Goal: Task Accomplishment & Management: Complete application form

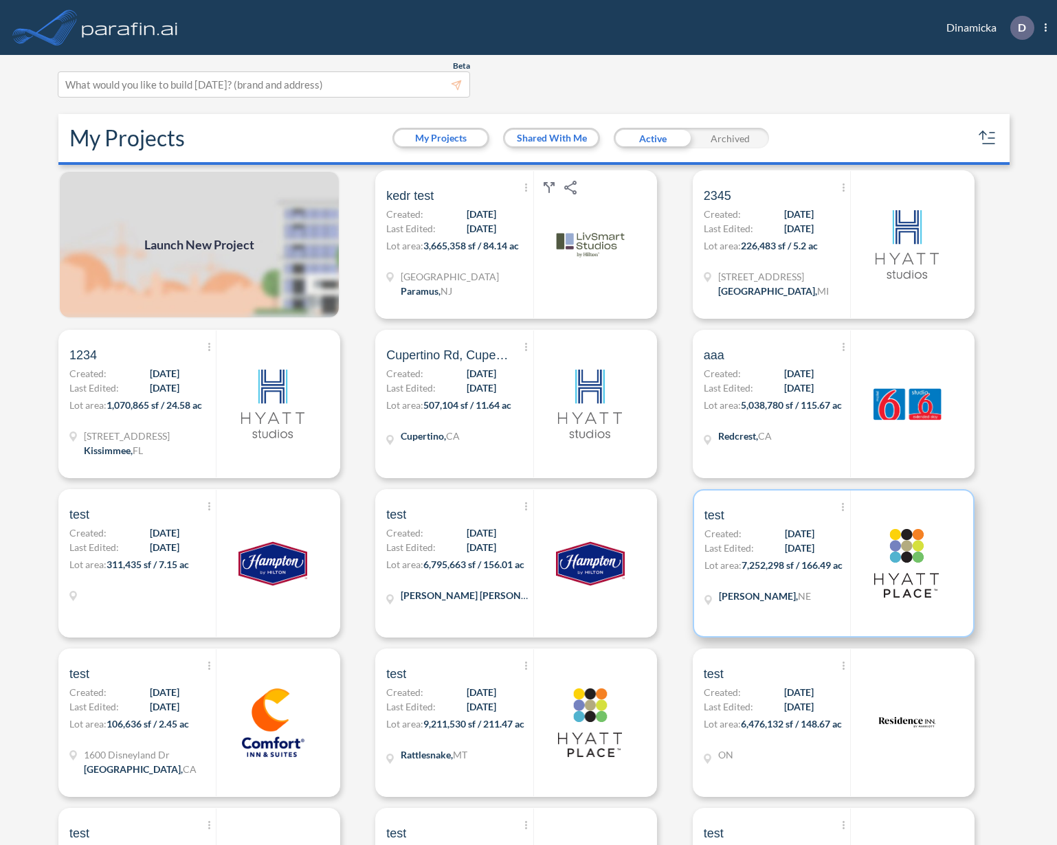
click at [753, 568] on span "7,252,298 sf / 166.49 ac" at bounding box center [792, 566] width 101 height 12
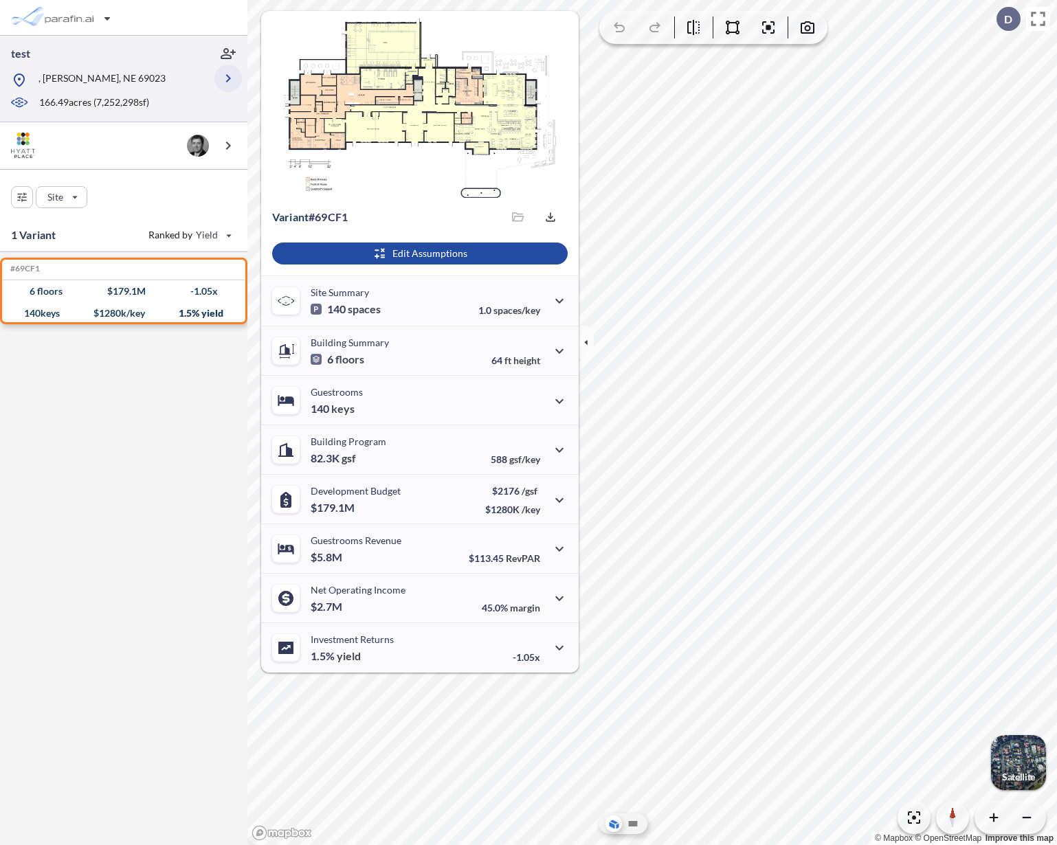
click at [221, 78] on icon "button" at bounding box center [228, 78] width 16 height 16
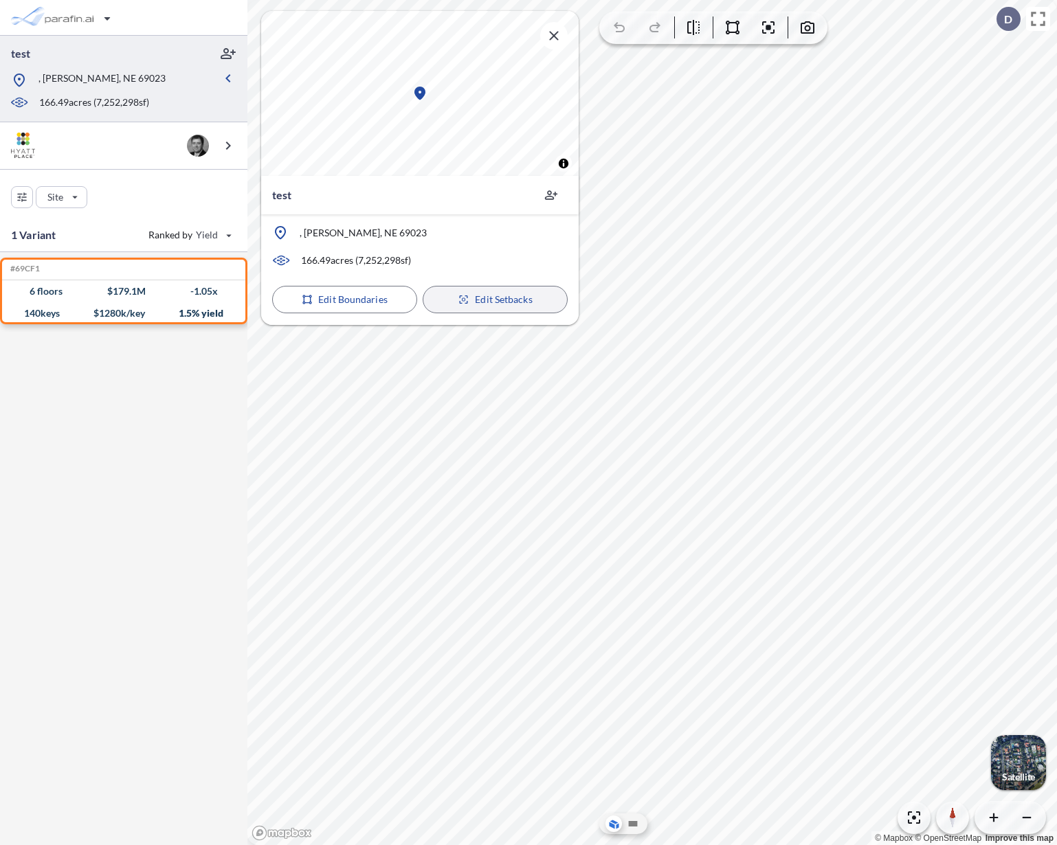
click at [462, 304] on icon "button" at bounding box center [464, 299] width 12 height 11
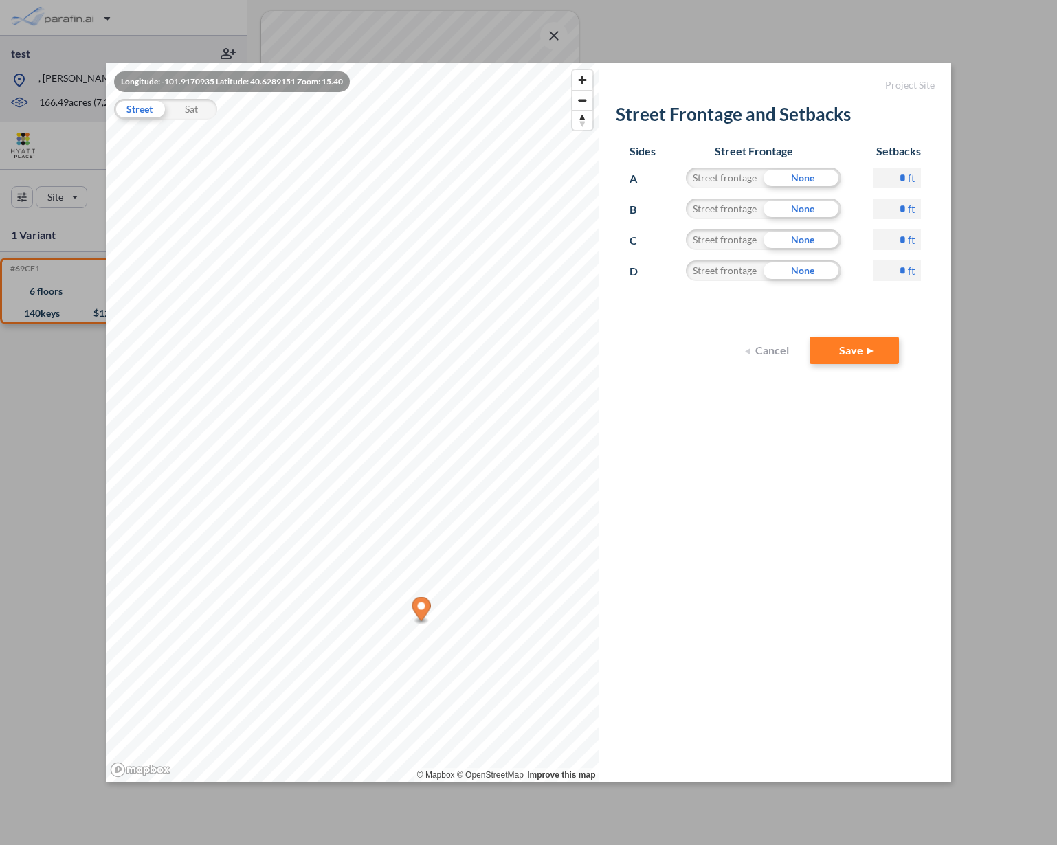
click at [900, 182] on input "*" at bounding box center [897, 178] width 48 height 21
click at [925, 300] on div "Sides Street Frontage Setbacks A Street frontage None ******* ft B Street front…" at bounding box center [776, 234] width 320 height 206
click at [897, 176] on input "*******" at bounding box center [897, 178] width 48 height 21
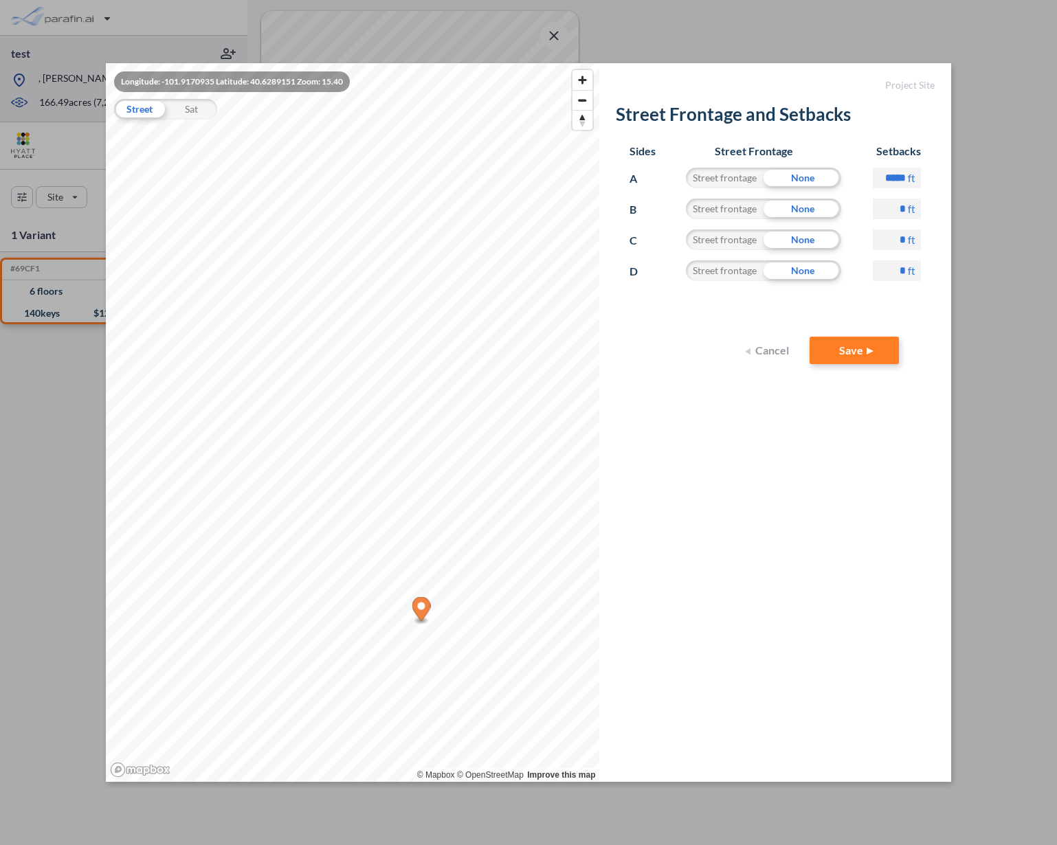
click at [905, 181] on input "*****" at bounding box center [897, 178] width 48 height 21
type input "*"
click at [919, 313] on div "Sides Street Frontage Setbacks A Street frontage None * ft B Street frontage No…" at bounding box center [776, 234] width 320 height 206
click at [775, 347] on button "Cancel" at bounding box center [768, 350] width 55 height 27
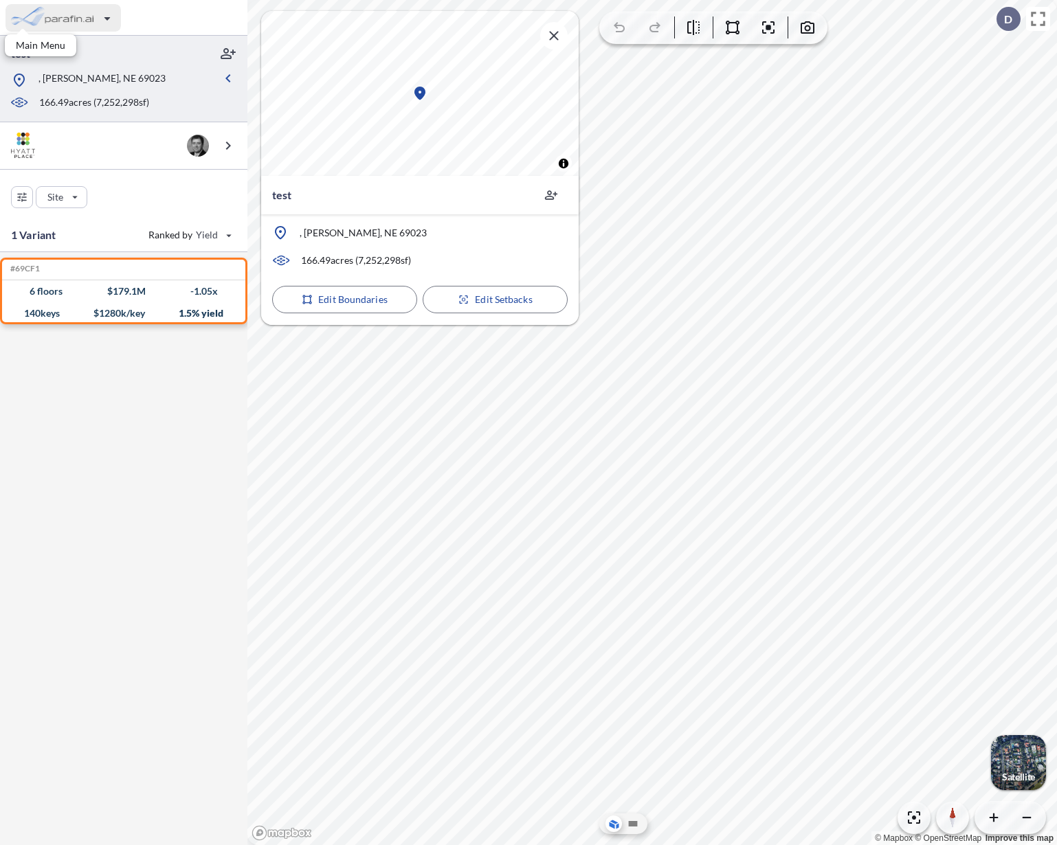
click at [107, 19] on div "button" at bounding box center [62, 17] width 115 height 27
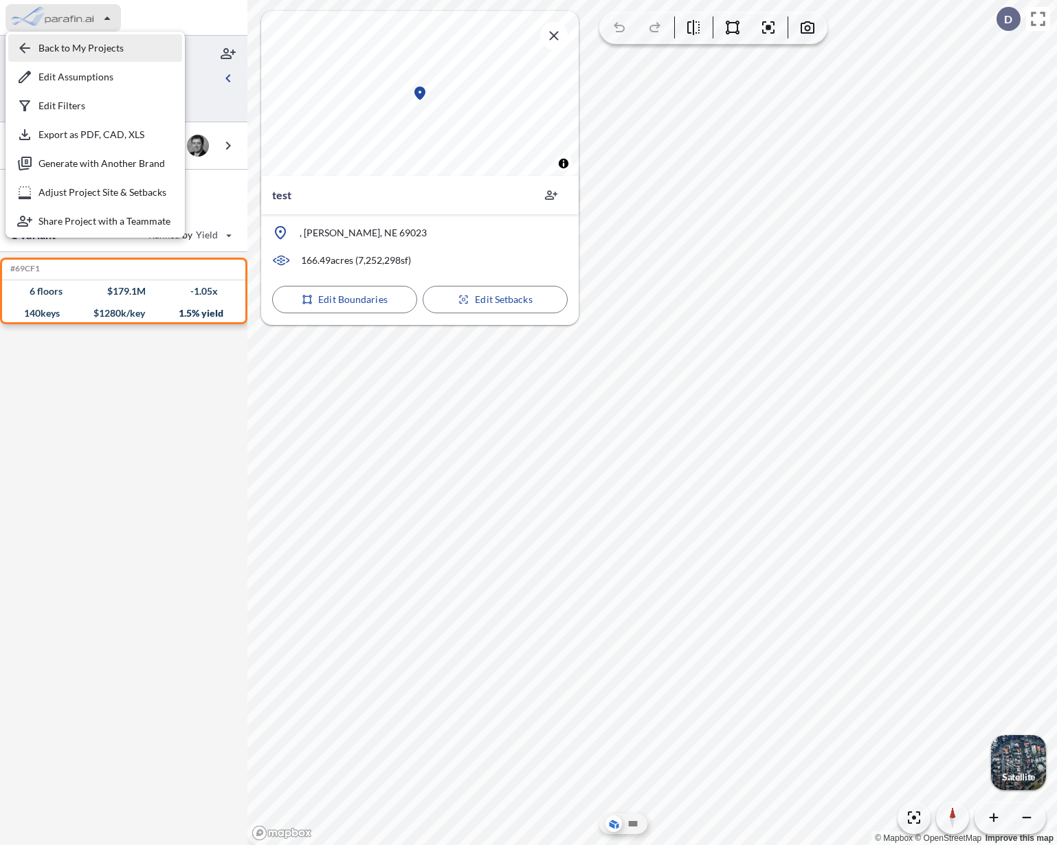
click at [87, 41] on div "button" at bounding box center [95, 47] width 174 height 27
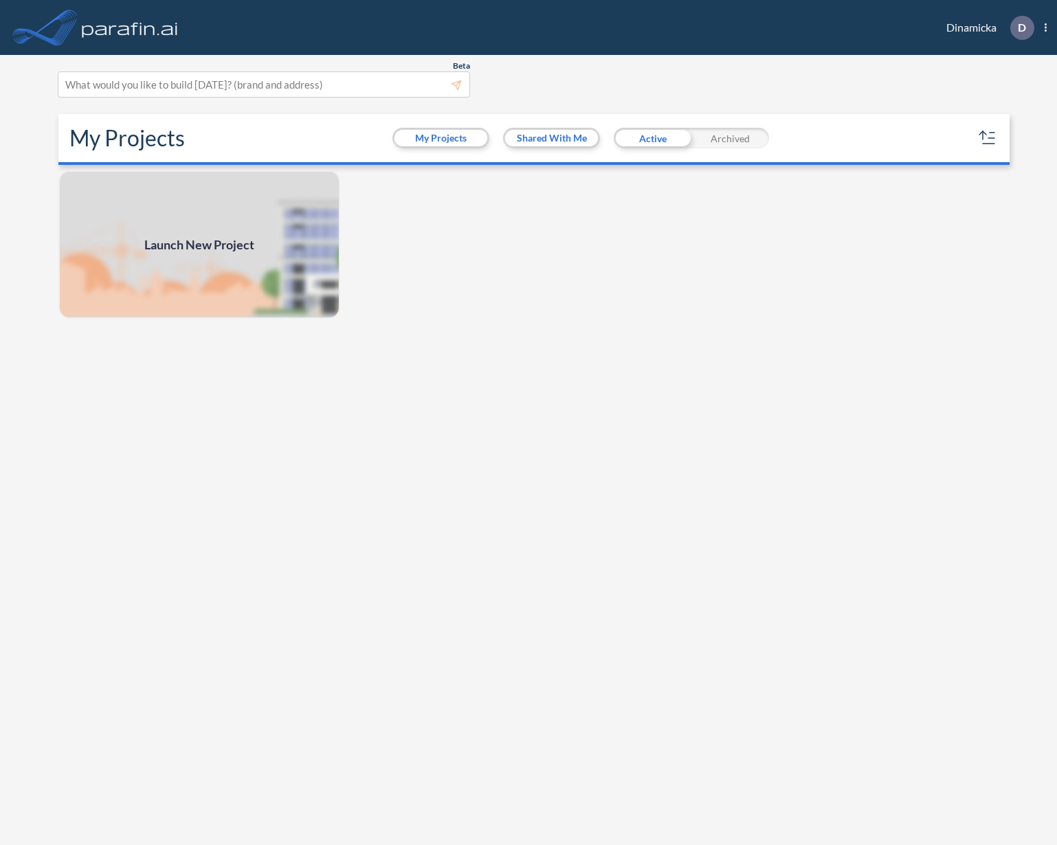
click at [229, 331] on div "Launch New Project" at bounding box center [528, 509] width 951 height 678
click at [217, 280] on img at bounding box center [199, 244] width 282 height 148
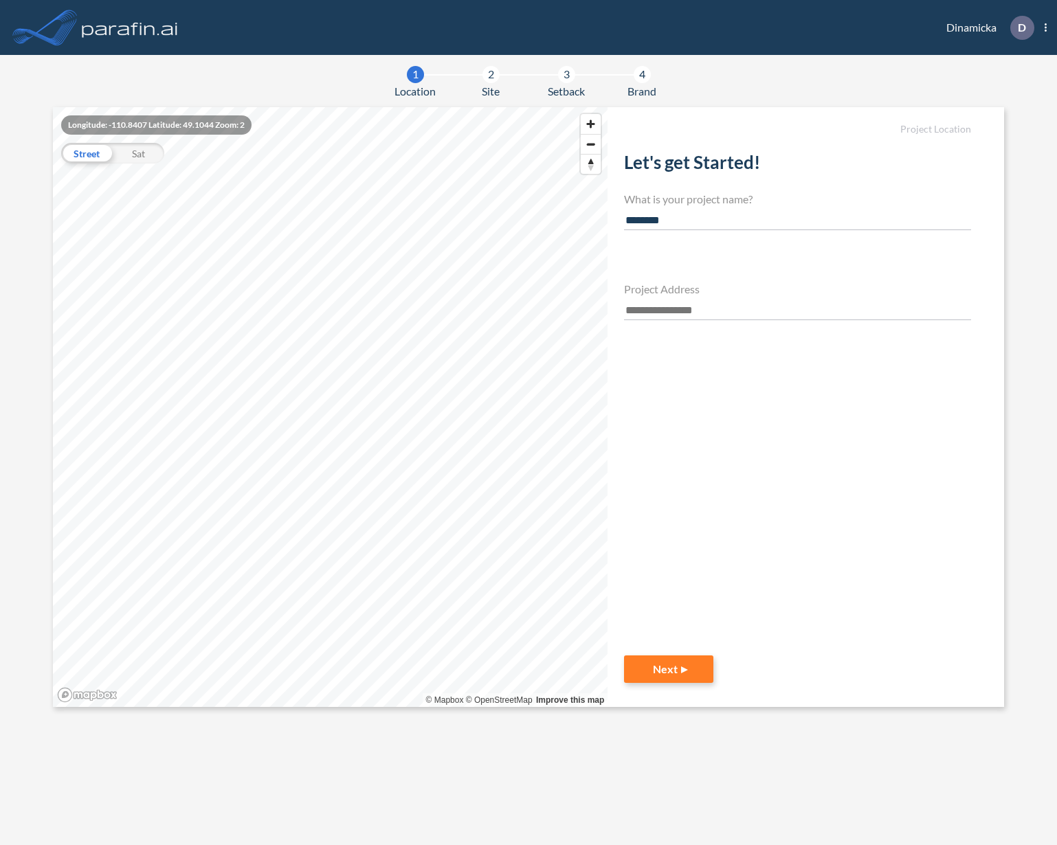
type input "********"
click at [659, 331] on div "Let's get Started! What is your project name? ******** Project Address" at bounding box center [797, 382] width 347 height 483
click at [663, 313] on input "text" at bounding box center [797, 311] width 347 height 19
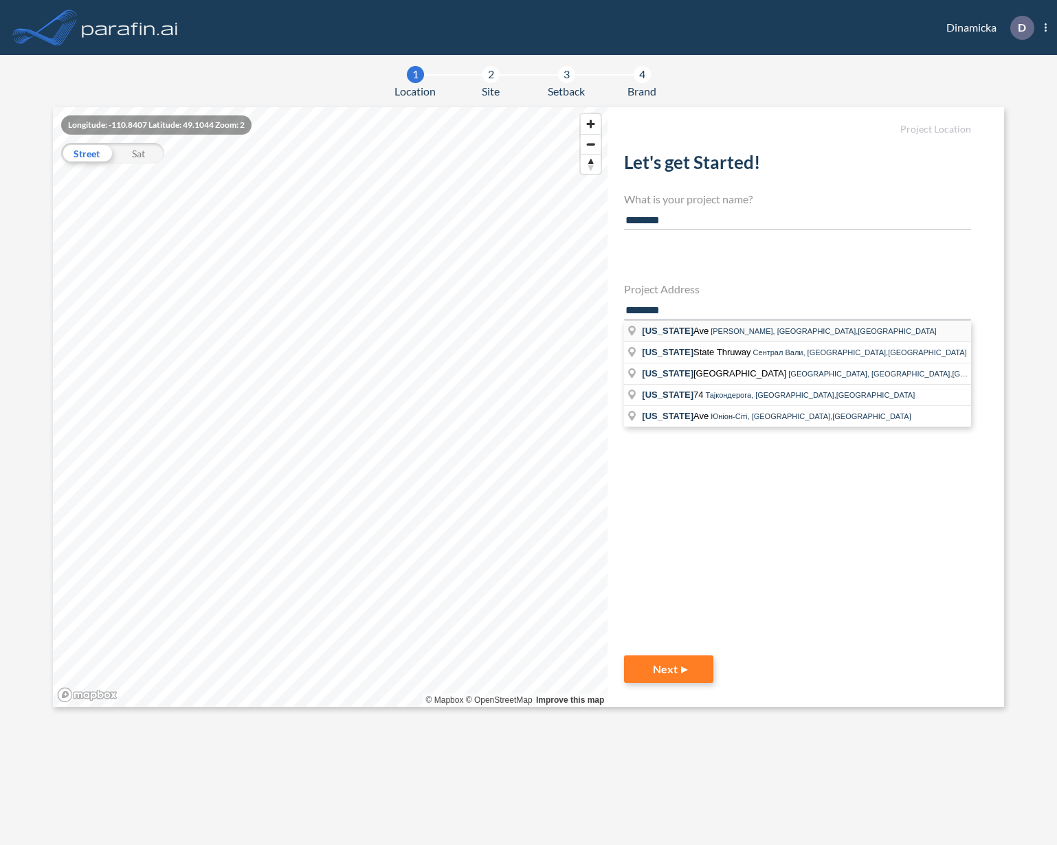
click at [698, 330] on span "[US_STATE][GEOGRAPHIC_DATA]" at bounding box center [676, 331] width 69 height 10
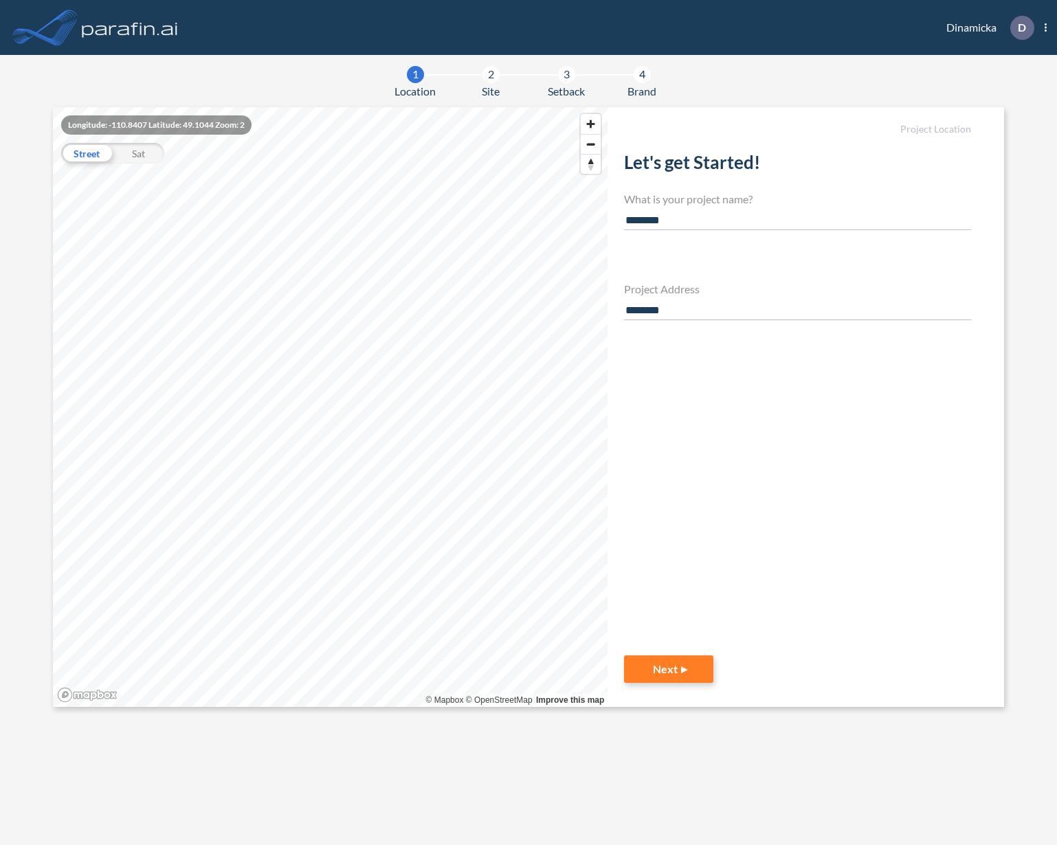
type input "**********"
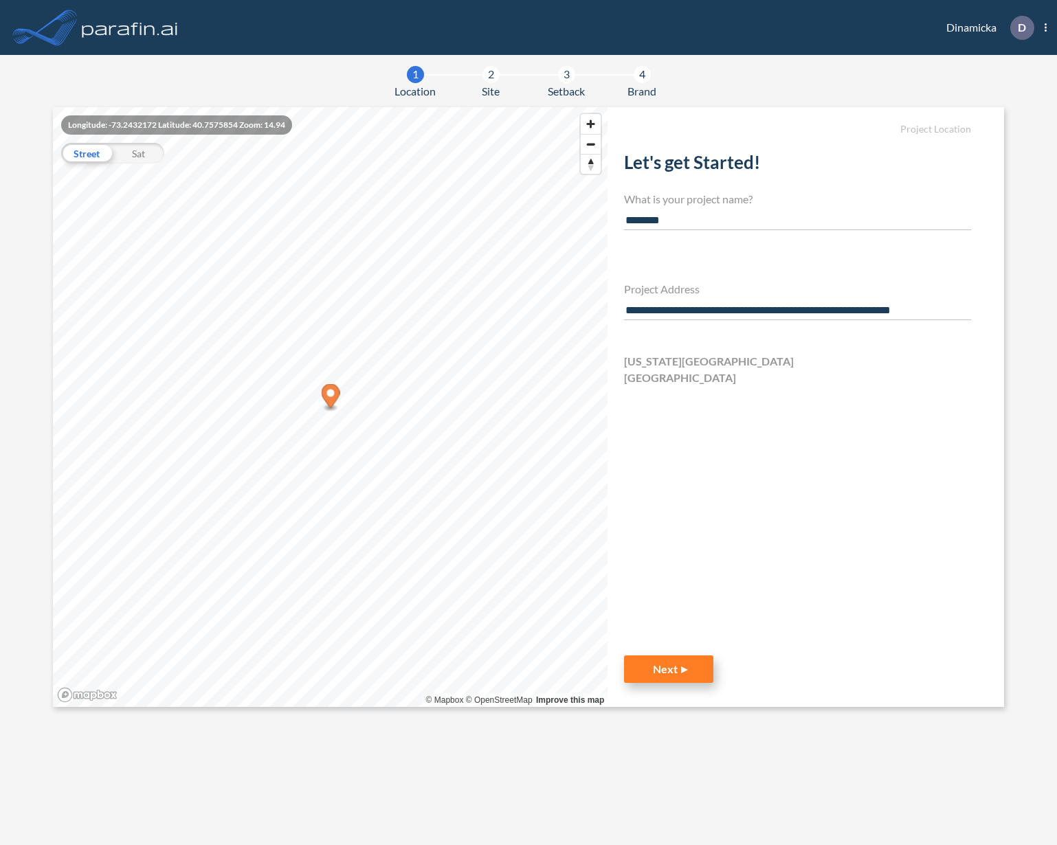
click at [692, 659] on button "Next" at bounding box center [668, 669] width 89 height 27
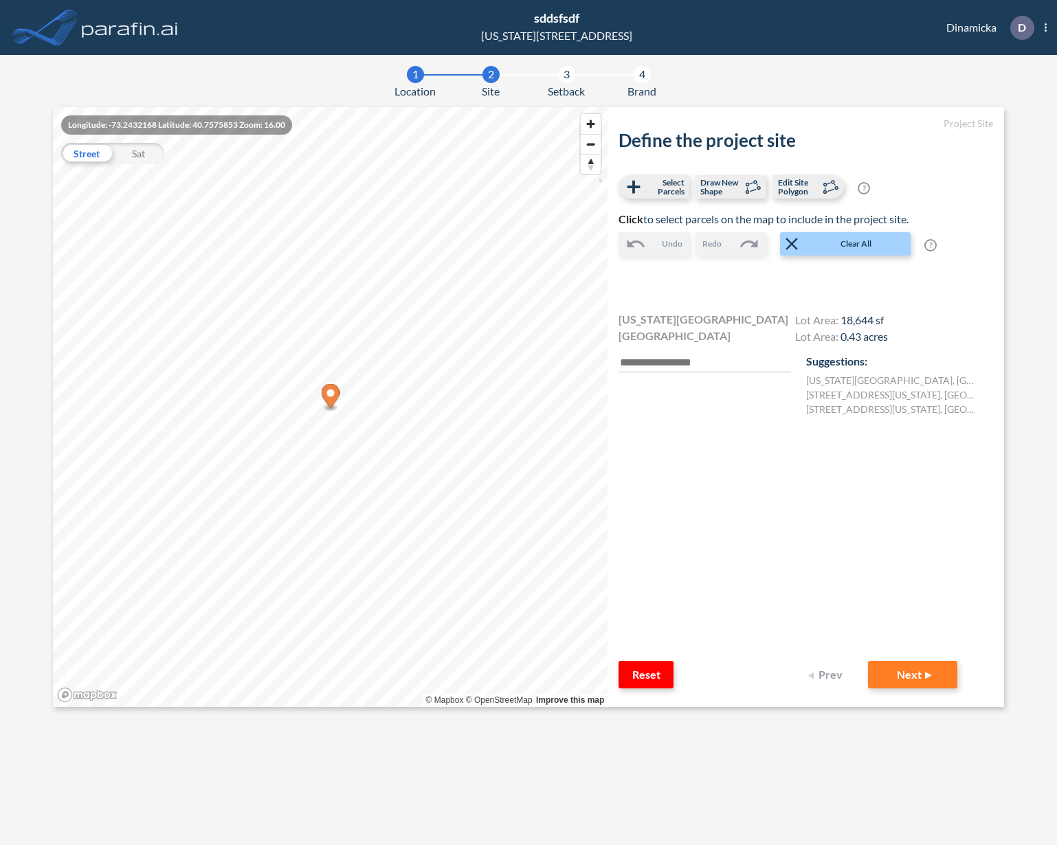
click at [331, 388] on icon "Map marker" at bounding box center [330, 396] width 19 height 24
click at [838, 400] on label "[STREET_ADDRESS][US_STATE], [GEOGRAPHIC_DATA]" at bounding box center [890, 395] width 168 height 14
click at [911, 678] on button "Next" at bounding box center [912, 674] width 89 height 27
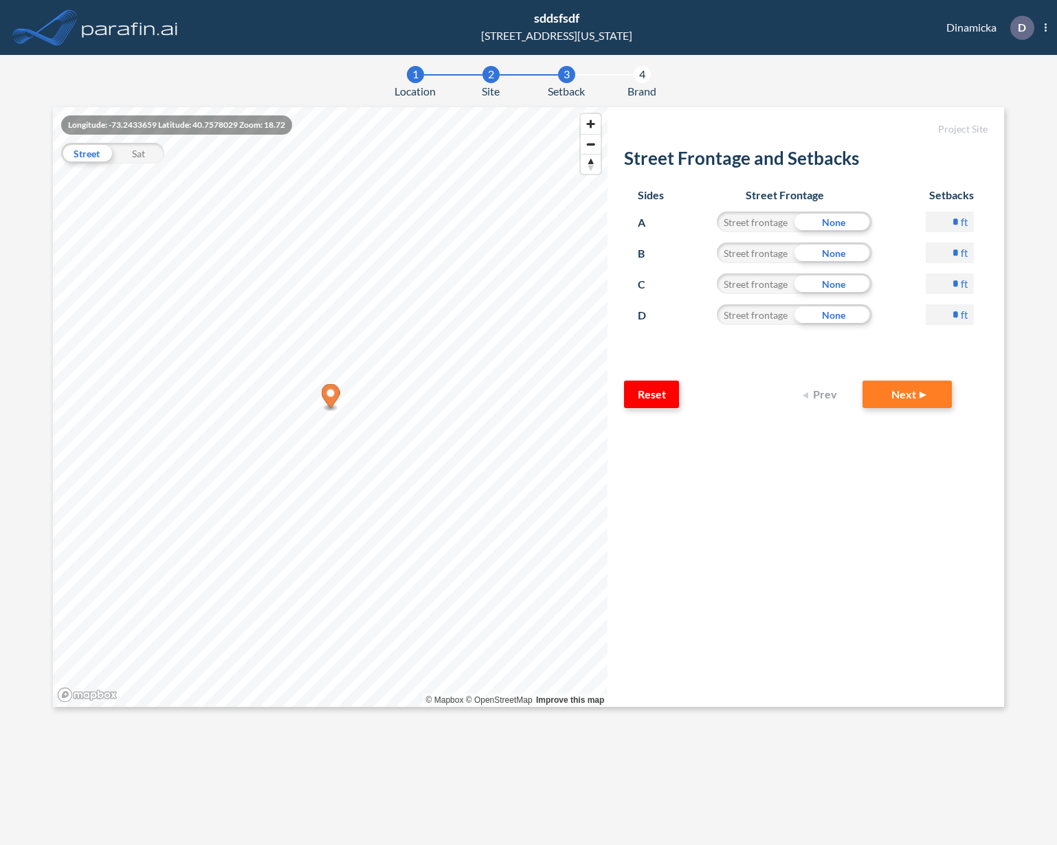
click at [747, 226] on div "Street frontage" at bounding box center [756, 222] width 78 height 21
click at [948, 221] on input "*" at bounding box center [950, 222] width 48 height 21
type input "*****"
click at [898, 275] on div "C Street frontage None * ft" at bounding box center [806, 289] width 336 height 31
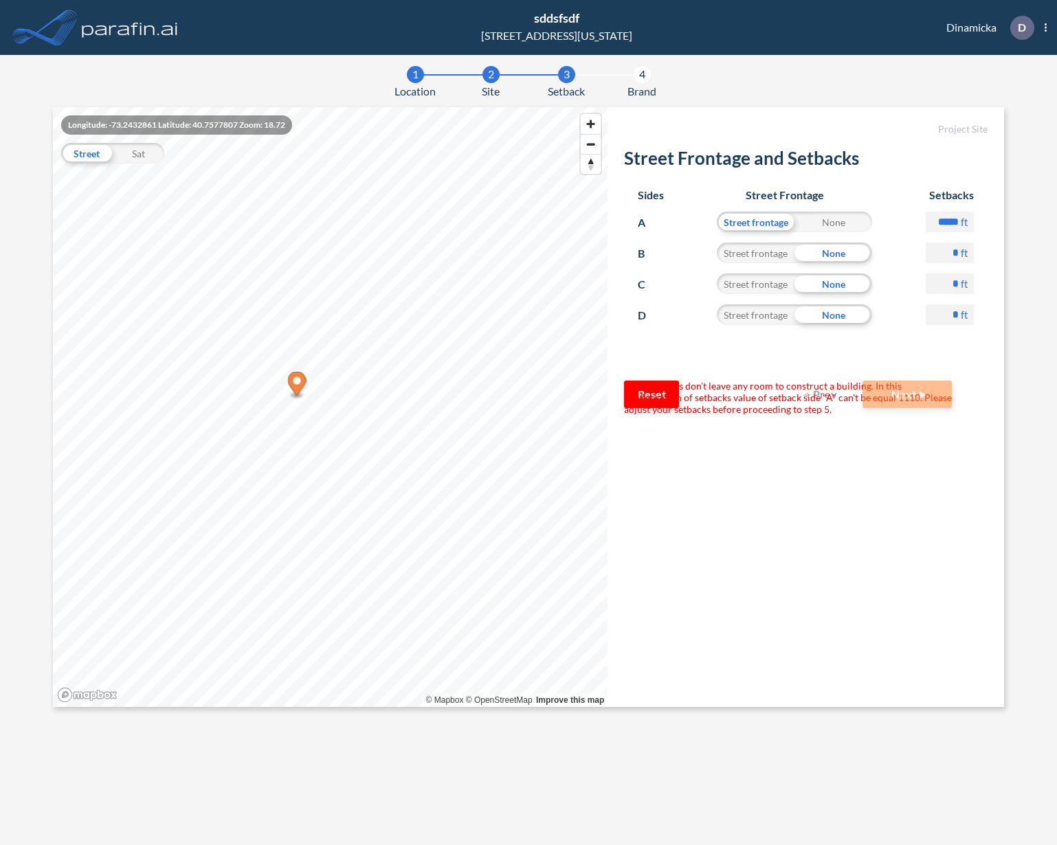
click at [653, 397] on span "Your setbacks don’t leave any room to construct a building. In this configurati…" at bounding box center [796, 398] width 345 height 34
click at [662, 390] on span "Your setbacks don’t leave any room to construct a building. In this configurati…" at bounding box center [796, 398] width 345 height 34
click at [668, 385] on span "Your setbacks don’t leave any room to construct a building. In this configurati…" at bounding box center [796, 398] width 345 height 34
click at [650, 381] on span "Your setbacks don’t leave any room to construct a building. In this configurati…" at bounding box center [796, 398] width 345 height 34
click at [650, 374] on div "Sides Street Frontage Setbacks A Street frontage None ***** ft B Street frontag…" at bounding box center [806, 278] width 364 height 206
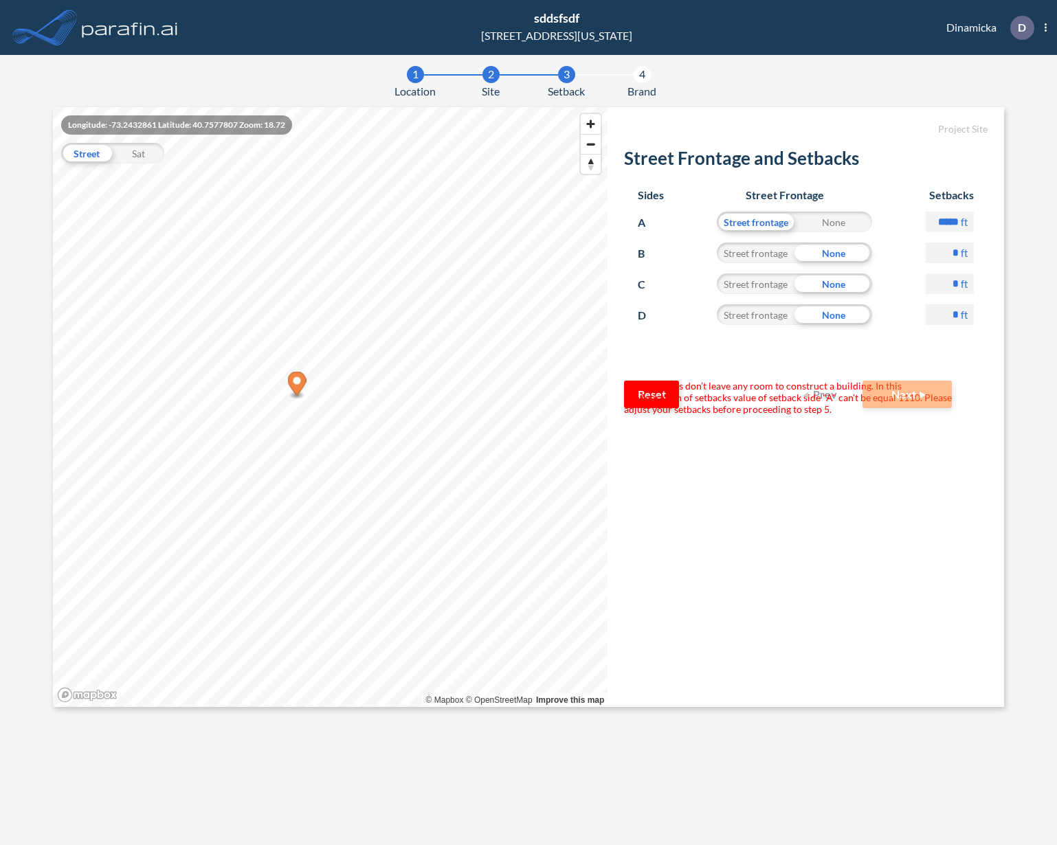
click at [649, 379] on div "Sides Street Frontage Setbacks A Street frontage None ***** ft B Street frontag…" at bounding box center [806, 278] width 364 height 206
click at [628, 382] on span "Your setbacks don’t leave any room to construct a building. In this configurati…" at bounding box center [796, 398] width 345 height 34
click at [628, 387] on span "Your setbacks don’t leave any room to construct a building. In this configurati…" at bounding box center [796, 398] width 345 height 34
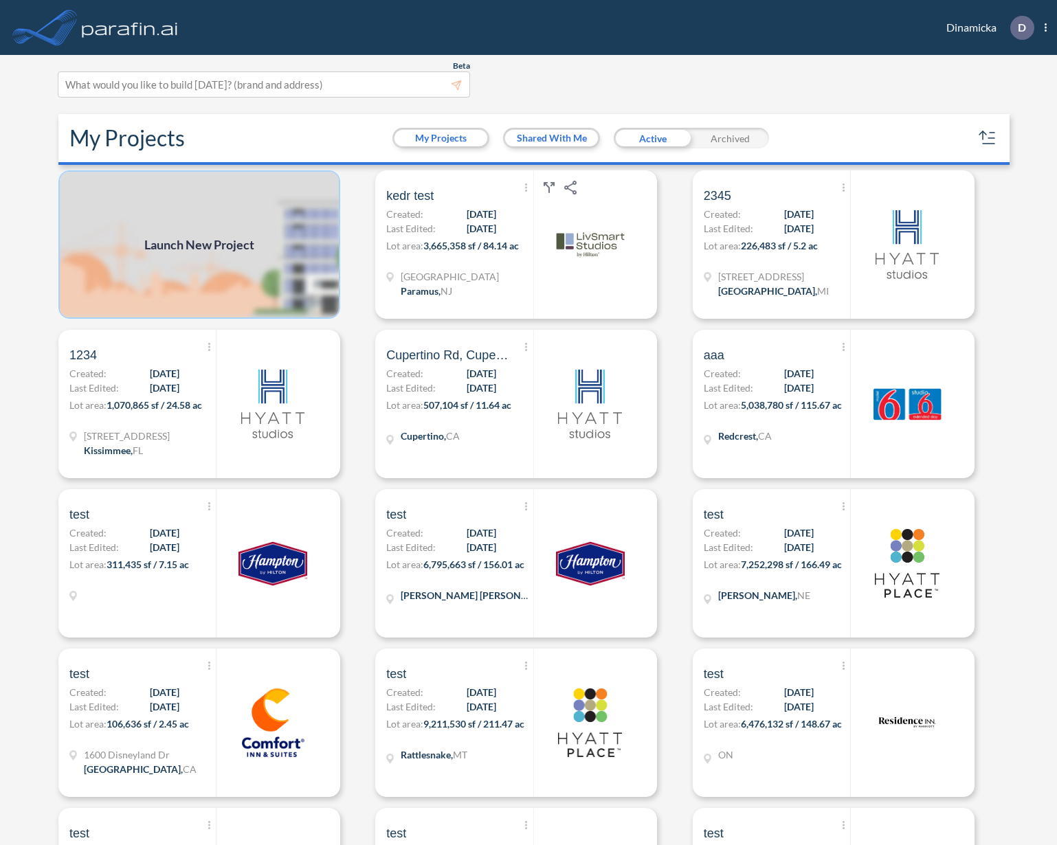
click at [268, 191] on img at bounding box center [199, 244] width 282 height 148
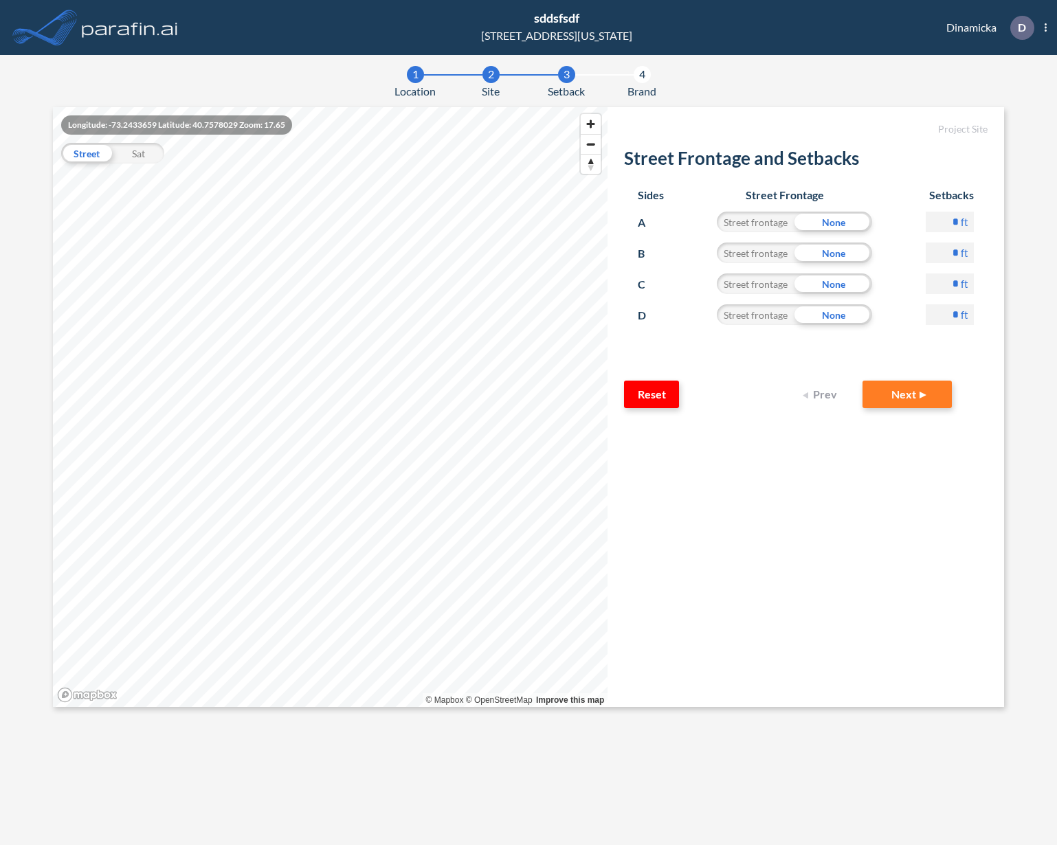
click at [791, 401] on div "Reset Prev Next" at bounding box center [788, 394] width 328 height 27
click at [812, 393] on button "Prev" at bounding box center [821, 394] width 55 height 27
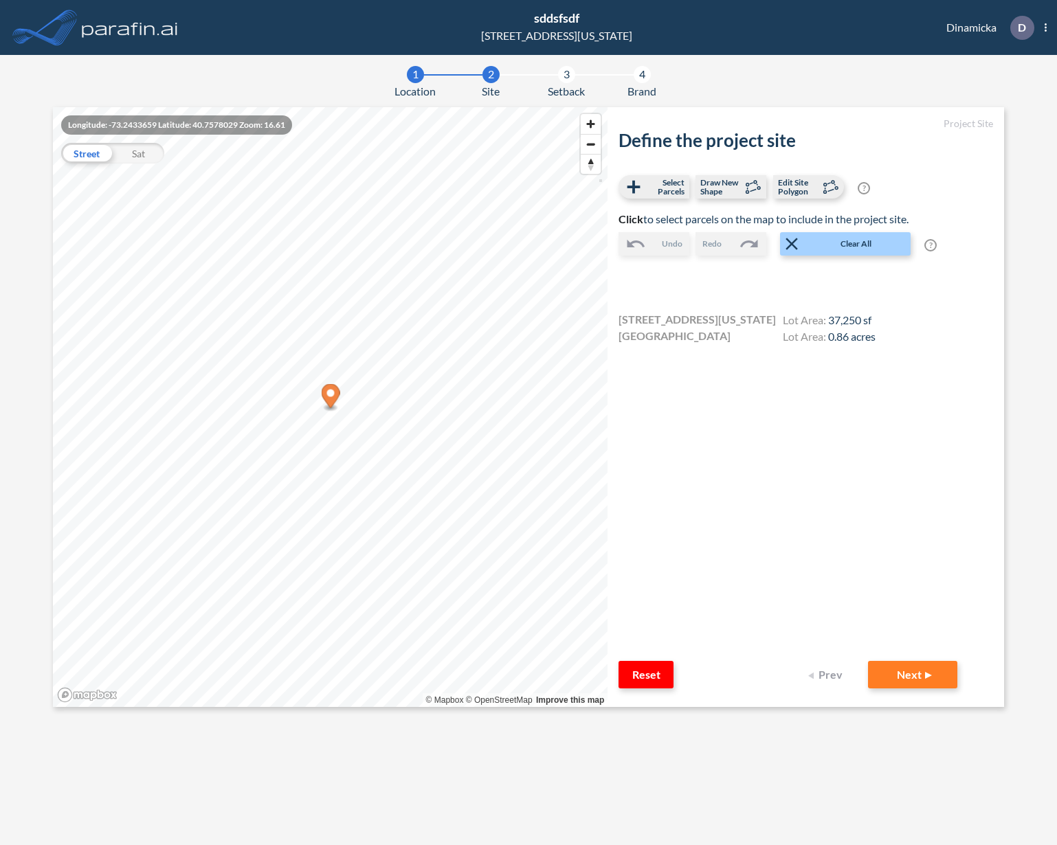
click at [787, 165] on div "Define the project site Select Parcels Draw New Shape Edit Site Polygon ? Optio…" at bounding box center [806, 396] width 375 height 532
click at [798, 189] on span "Edit Site Polygon" at bounding box center [798, 187] width 41 height 18
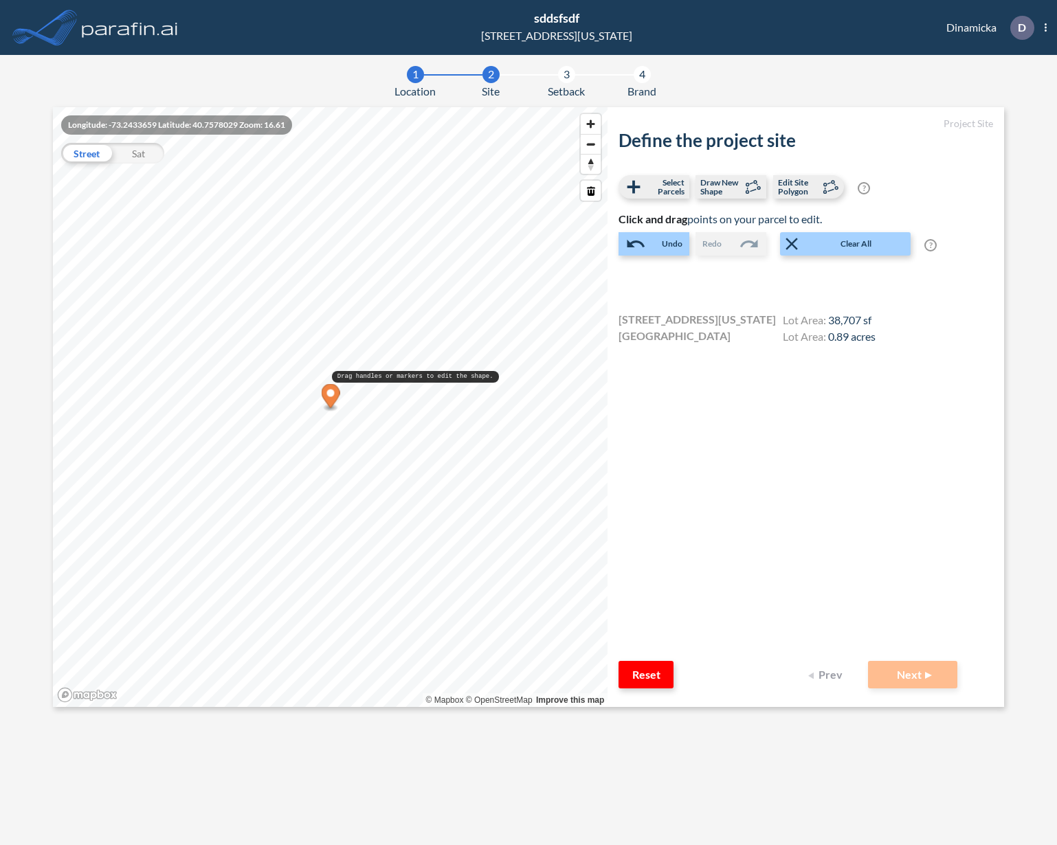
click at [325, 107] on div at bounding box center [330, 107] width 555 height 0
click at [667, 192] on span "Select Parcels" at bounding box center [664, 187] width 41 height 18
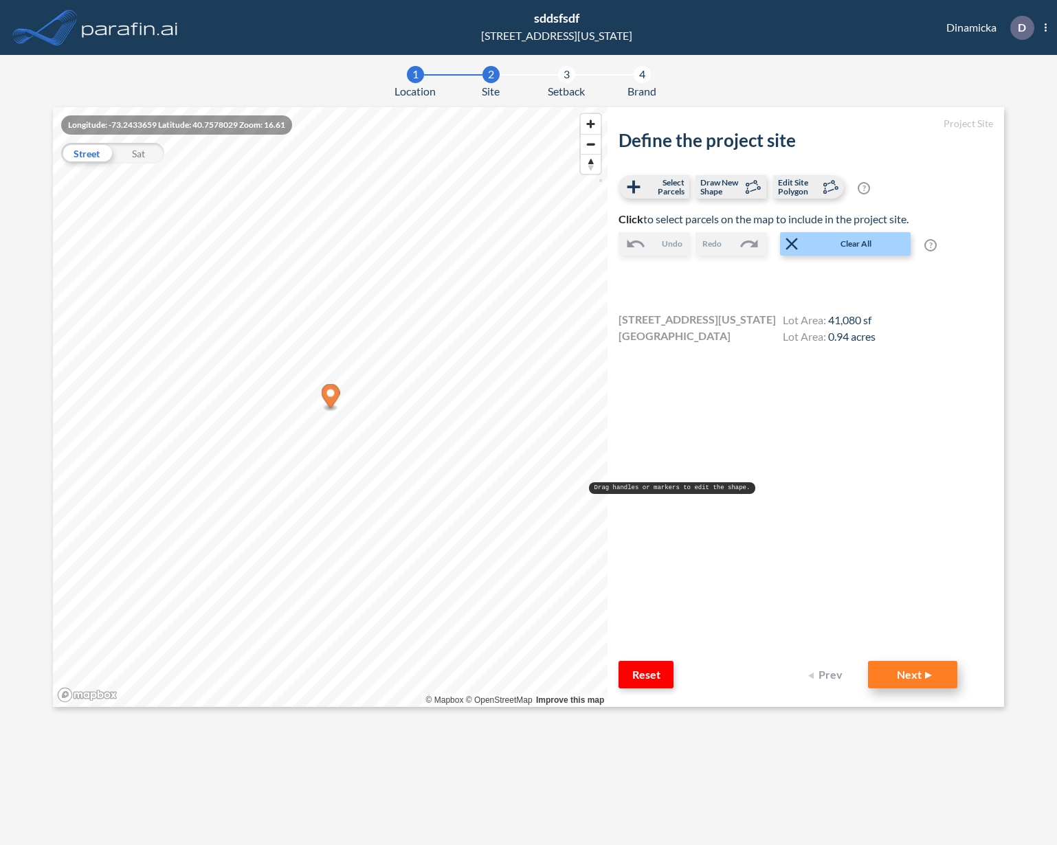
click at [895, 666] on button "Next" at bounding box center [912, 674] width 89 height 27
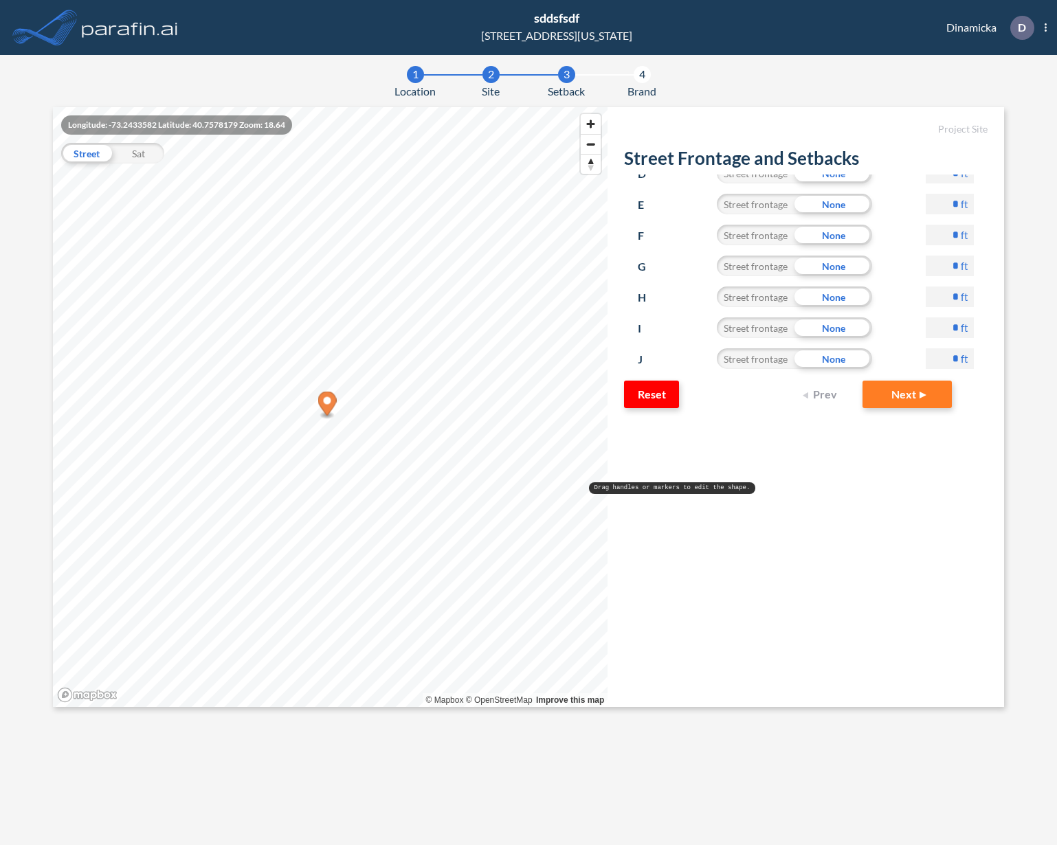
scroll to position [154, 0]
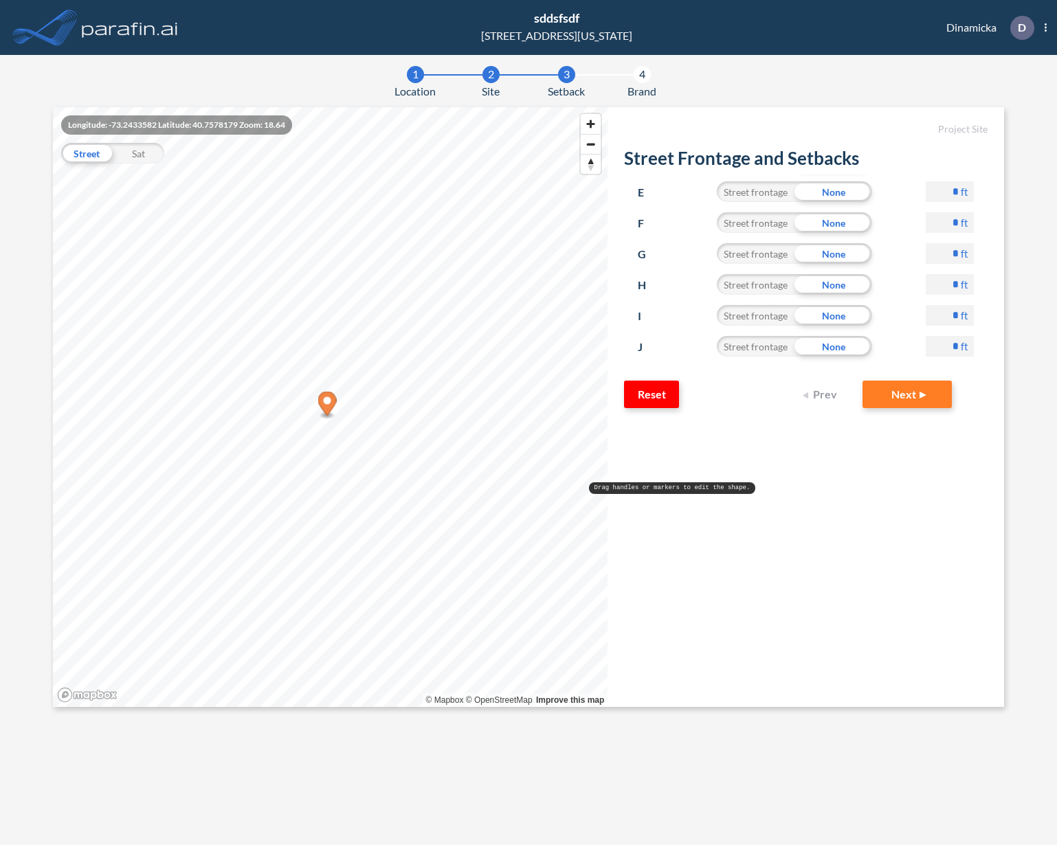
click at [942, 316] on input "*" at bounding box center [950, 315] width 48 height 21
click at [980, 378] on div "Sides Street Frontage Setbacks A Street frontage None * ft B Street frontage No…" at bounding box center [806, 278] width 364 height 206
click at [746, 314] on div "Street frontage" at bounding box center [756, 315] width 78 height 21
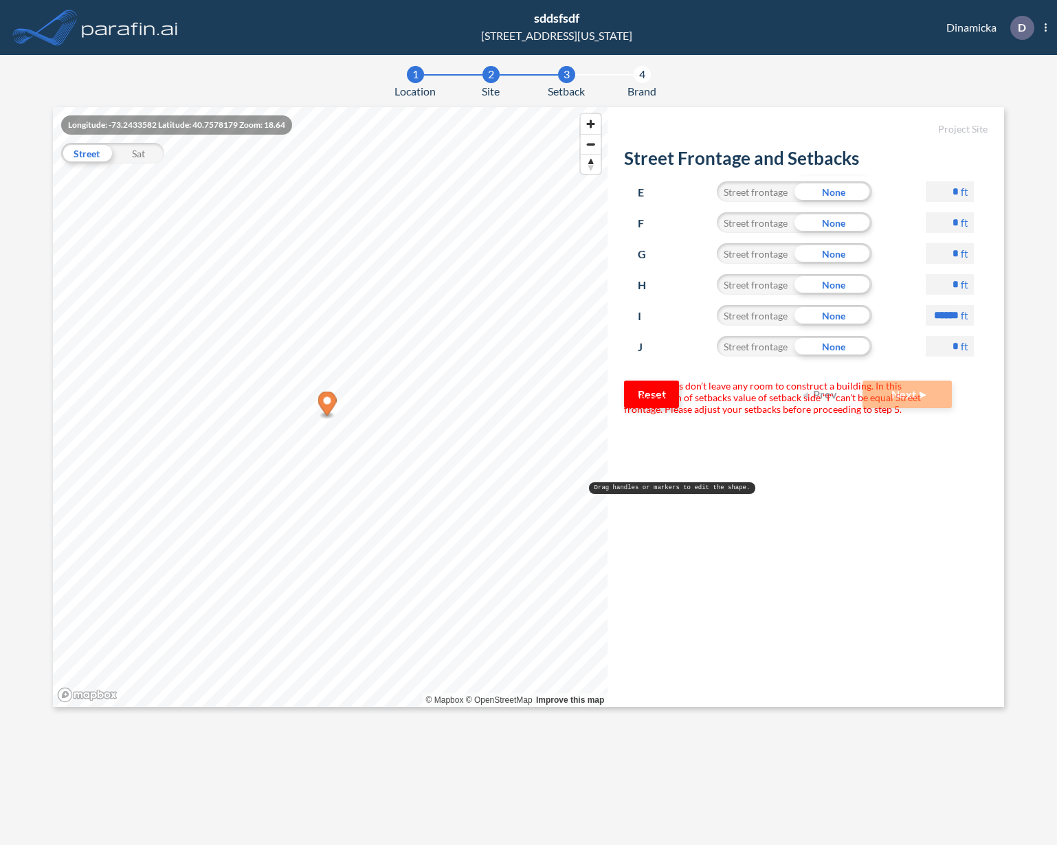
click at [755, 312] on div "Street frontage" at bounding box center [756, 315] width 78 height 21
click at [633, 381] on span "Your setbacks don’t leave any room to construct a building. In this configurati…" at bounding box center [796, 398] width 345 height 34
click at [628, 385] on span "Your setbacks don’t leave any room to construct a building. In this configurati…" at bounding box center [796, 398] width 345 height 34
click at [630, 389] on span "Your setbacks don’t leave any room to construct a building. In this configurati…" at bounding box center [796, 398] width 345 height 34
click at [621, 389] on form "Project Site Street Frontage and Setbacks Your setbacks don’t leave any room to…" at bounding box center [806, 407] width 397 height 600
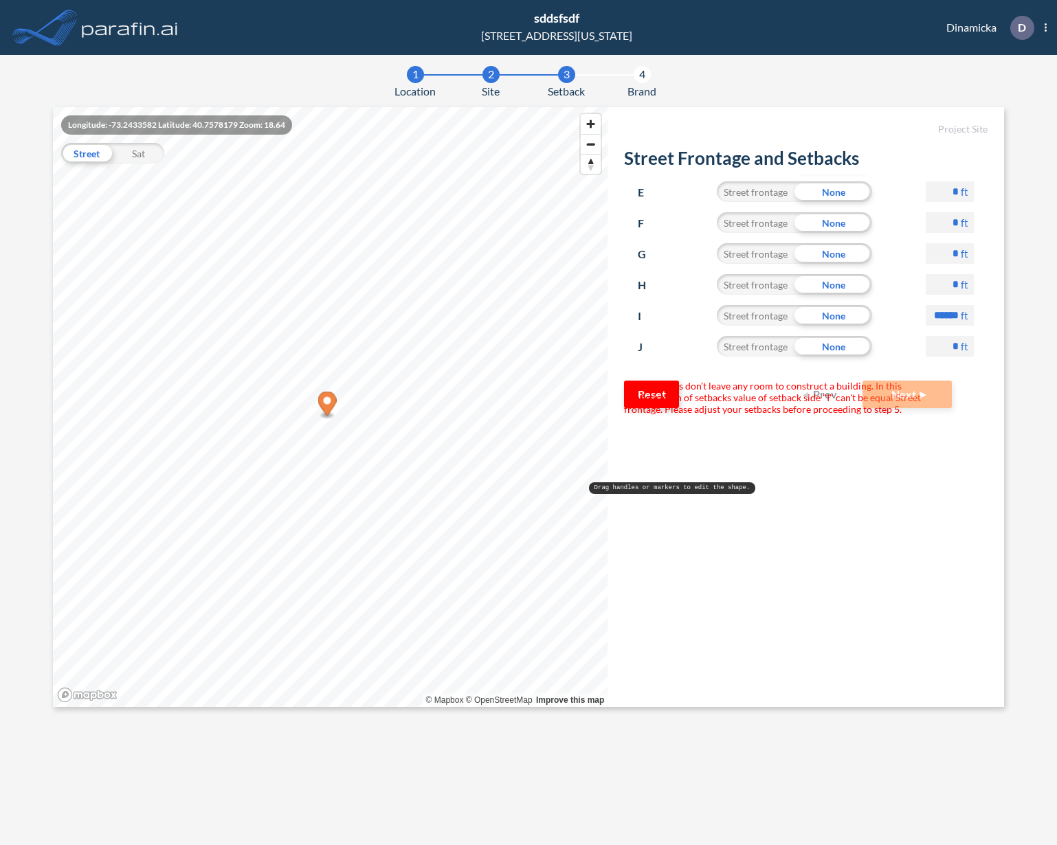
click at [626, 389] on span "Your setbacks don’t leave any room to construct a building. In this configurati…" at bounding box center [796, 398] width 345 height 34
click at [882, 488] on form "Project Site Street Frontage and Setbacks Your setbacks don’t leave any room to…" at bounding box center [806, 407] width 397 height 600
click at [831, 396] on span "Your setbacks don’t leave any room to construct a building. In this configurati…" at bounding box center [796, 398] width 345 height 34
click at [950, 318] on input "******" at bounding box center [950, 315] width 48 height 21
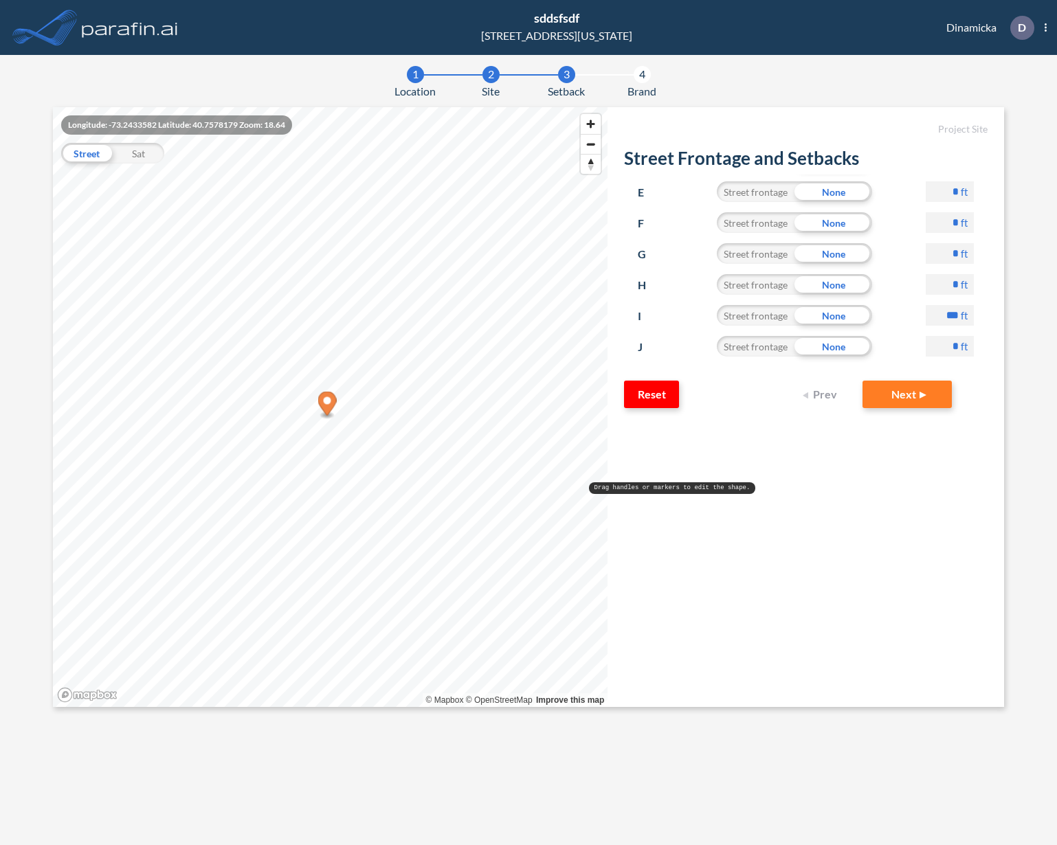
click at [687, 388] on div "Reset Prev Next" at bounding box center [788, 394] width 328 height 27
click at [903, 554] on form "Project Site Street Frontage and Setbacks Sides Street Frontage Setbacks A Stre…" at bounding box center [806, 407] width 397 height 600
click at [751, 309] on div "Street frontage" at bounding box center [756, 315] width 78 height 21
click at [766, 321] on div "Street frontage" at bounding box center [756, 315] width 78 height 21
click at [766, 309] on div "Street frontage" at bounding box center [756, 315] width 78 height 21
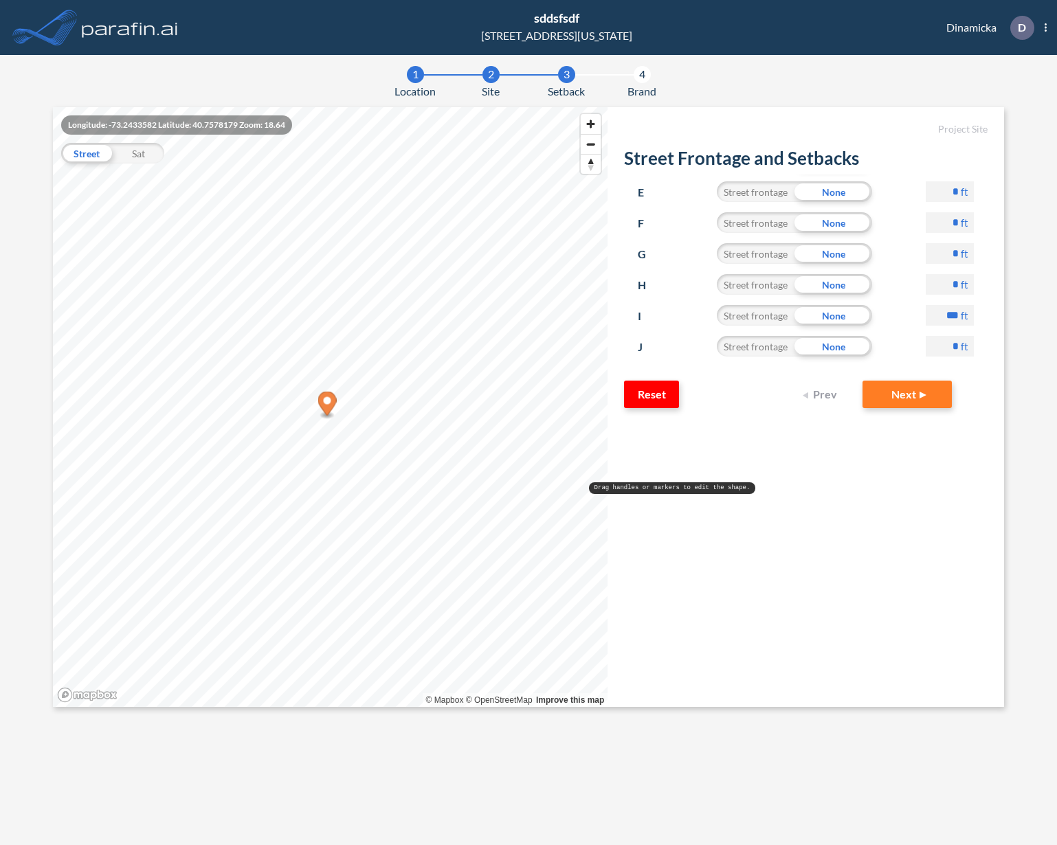
click at [768, 283] on div "Street frontage" at bounding box center [756, 284] width 78 height 21
click at [821, 285] on div "None" at bounding box center [834, 284] width 78 height 21
click at [770, 313] on div "Street frontage" at bounding box center [756, 315] width 78 height 21
click at [955, 322] on input "***" at bounding box center [950, 315] width 48 height 21
type input "*"
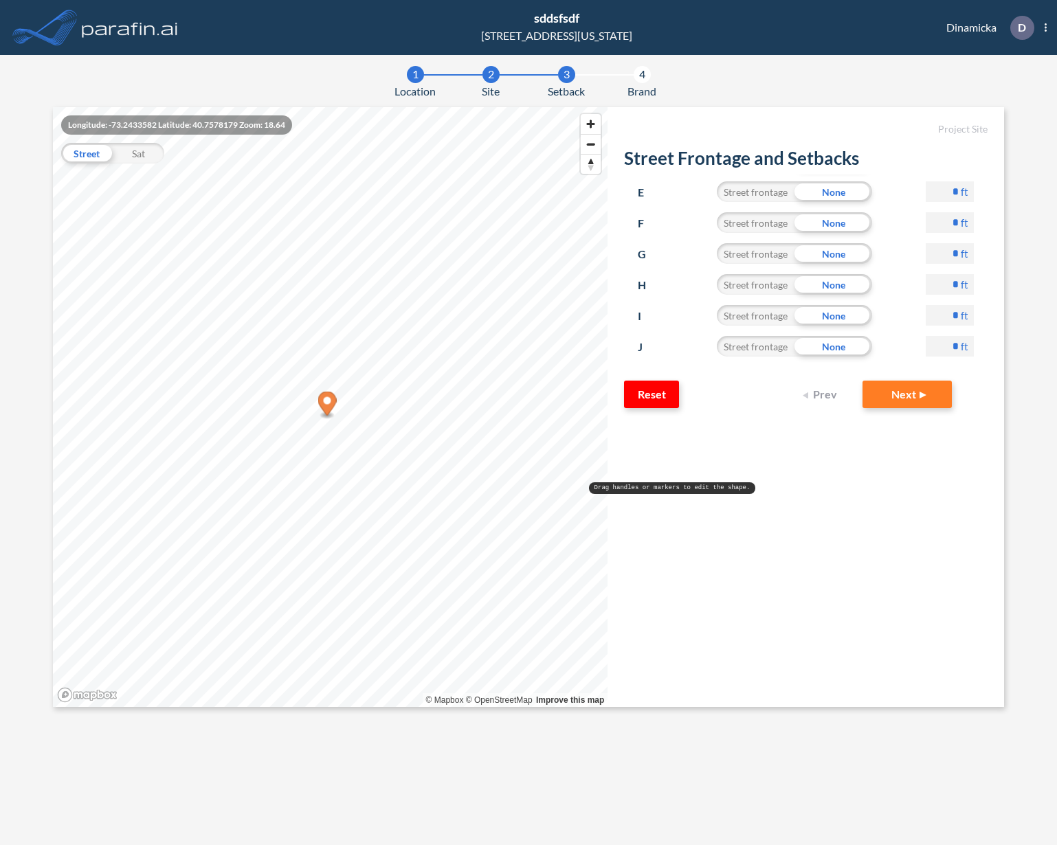
click at [869, 431] on form "Project Site Street Frontage and Setbacks Sides Street Frontage Setbacks A Stre…" at bounding box center [806, 407] width 397 height 600
click at [764, 313] on div "Street frontage" at bounding box center [756, 315] width 78 height 21
click at [764, 287] on div "Street frontage" at bounding box center [756, 284] width 78 height 21
click at [954, 289] on input "*" at bounding box center [950, 284] width 48 height 21
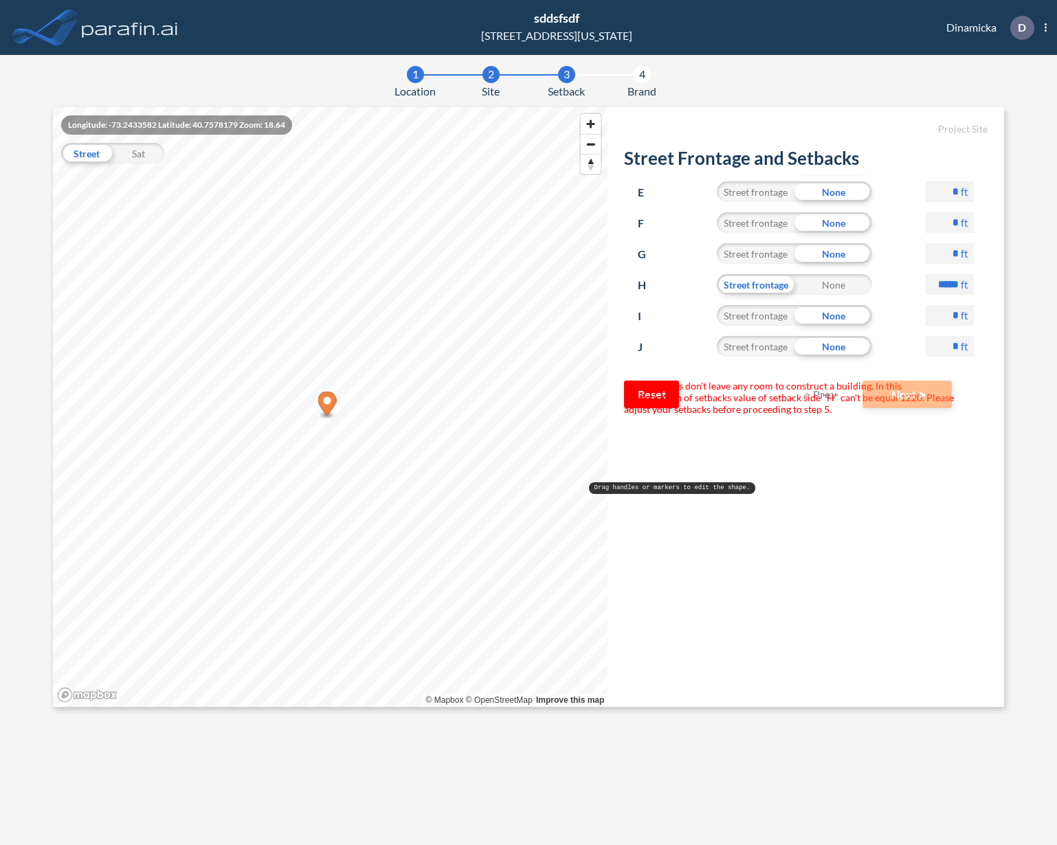
click at [979, 395] on form "Project Site Street Frontage and Setbacks Your setbacks don’t leave any room to…" at bounding box center [806, 407] width 397 height 600
click at [953, 286] on input "*****" at bounding box center [950, 284] width 48 height 21
type input "***"
click at [974, 379] on div "Sides Street Frontage Setbacks A Street frontage None * ft B Street frontage No…" at bounding box center [806, 278] width 364 height 206
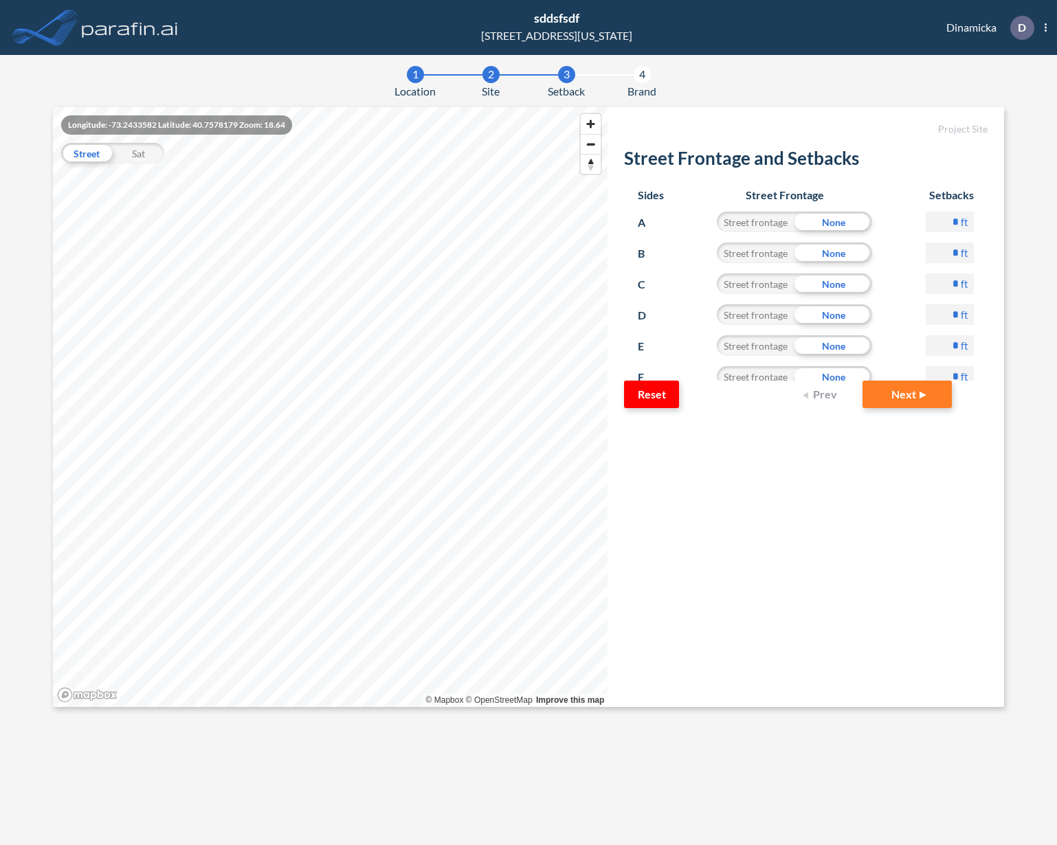
click at [710, 542] on form "Project Site Street Frontage and Setbacks Sides Street Frontage Setbacks A Stre…" at bounding box center [806, 407] width 397 height 600
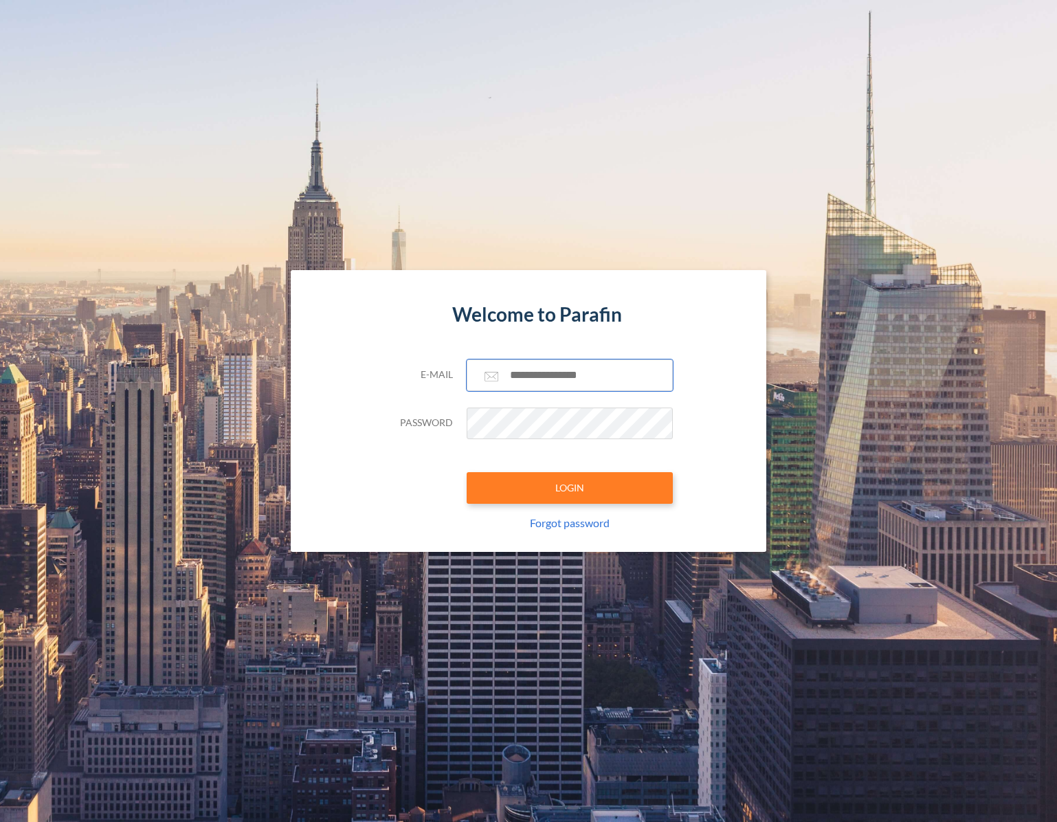
click at [534, 375] on input "text" at bounding box center [570, 375] width 206 height 32
paste input "**********"
type input "**********"
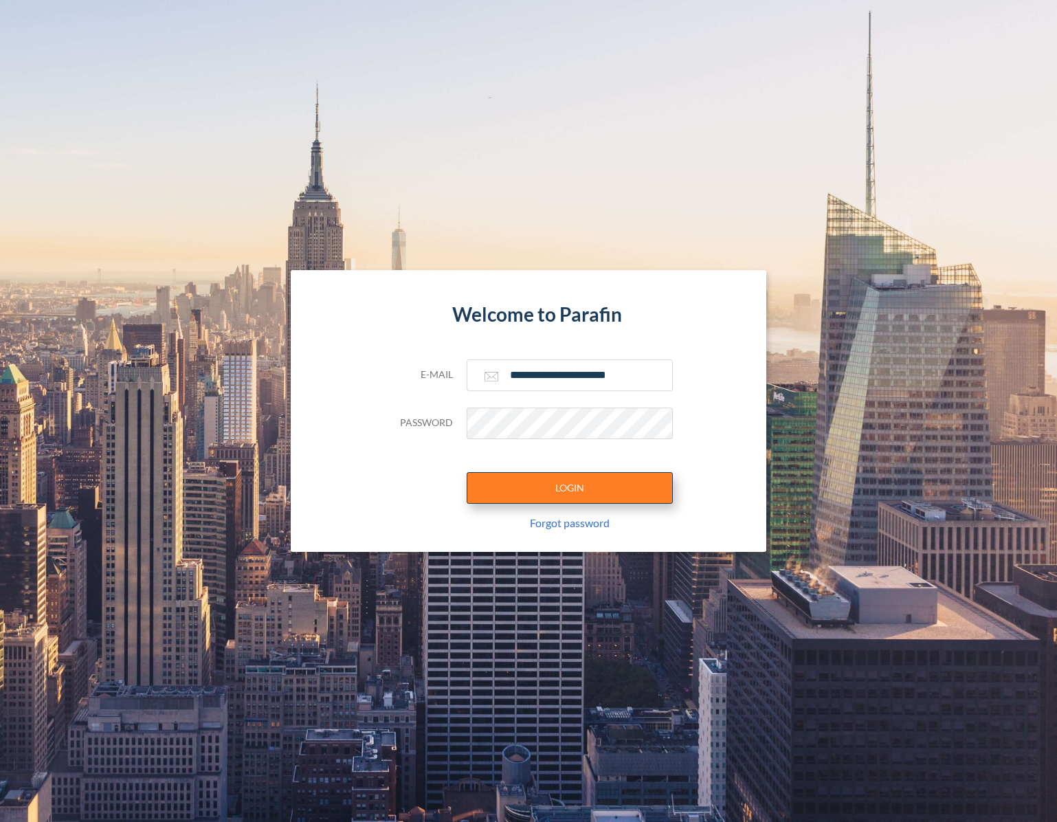
click at [562, 493] on button "LOGIN" at bounding box center [570, 488] width 206 height 32
